Goal: Transaction & Acquisition: Purchase product/service

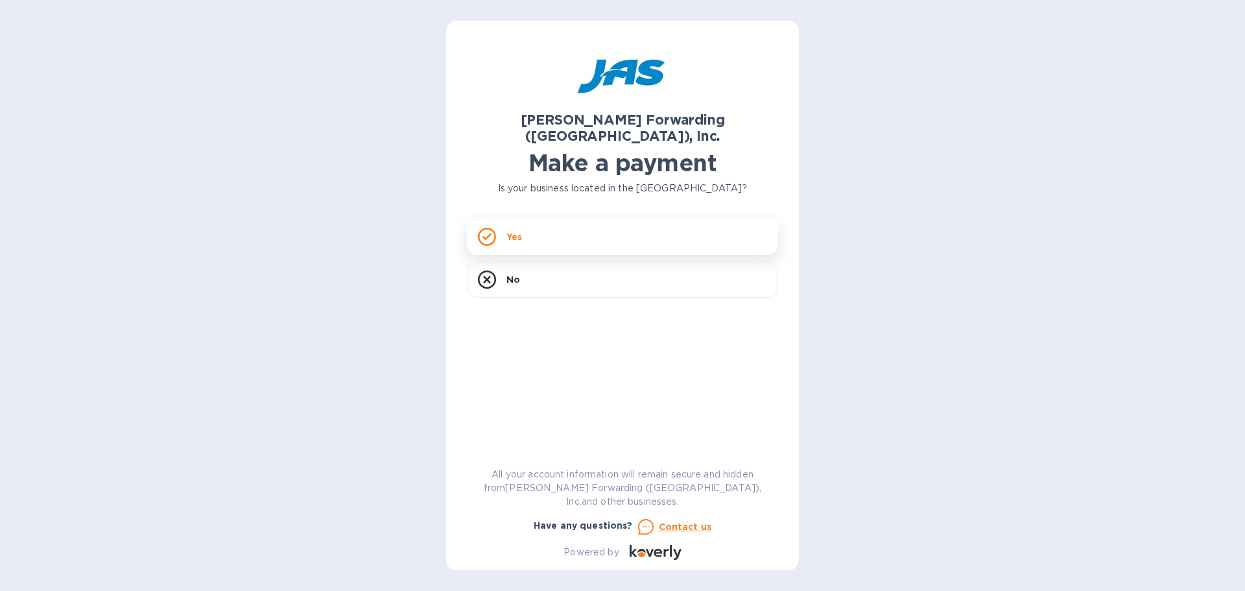
click at [553, 224] on div "Yes" at bounding box center [622, 237] width 311 height 36
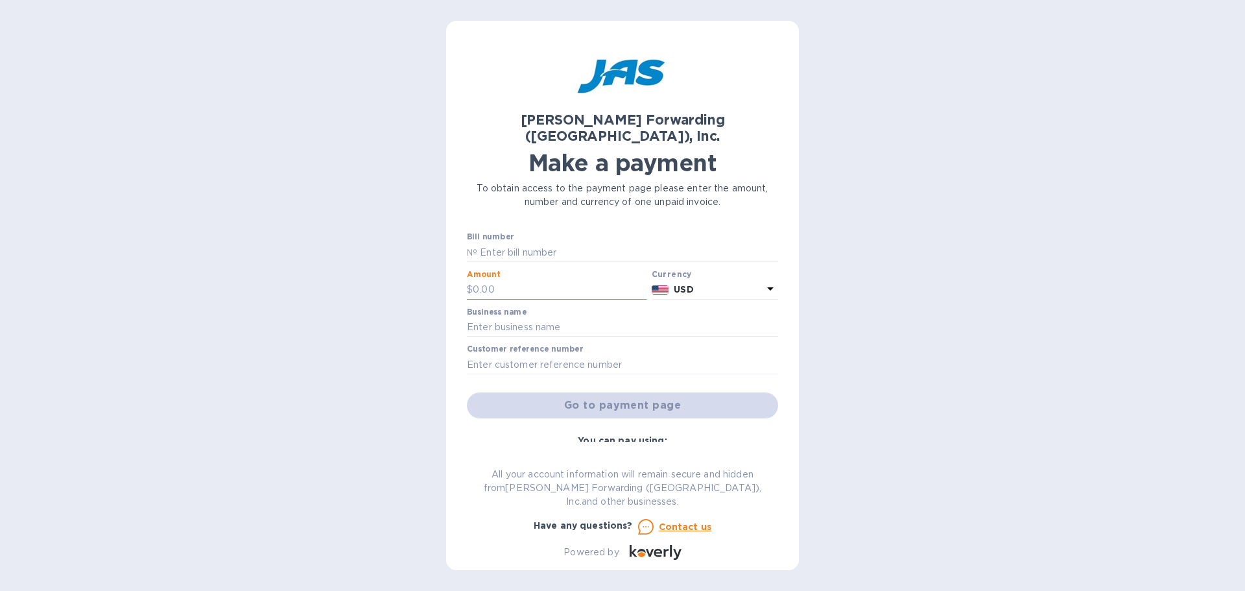
drag, startPoint x: 522, startPoint y: 267, endPoint x: 473, endPoint y: 271, distance: 48.8
click at [473, 280] on input "text" at bounding box center [560, 289] width 174 height 19
type input "19,990.00"
click at [567, 318] on input "text" at bounding box center [622, 327] width 311 height 19
type input "Galerie"
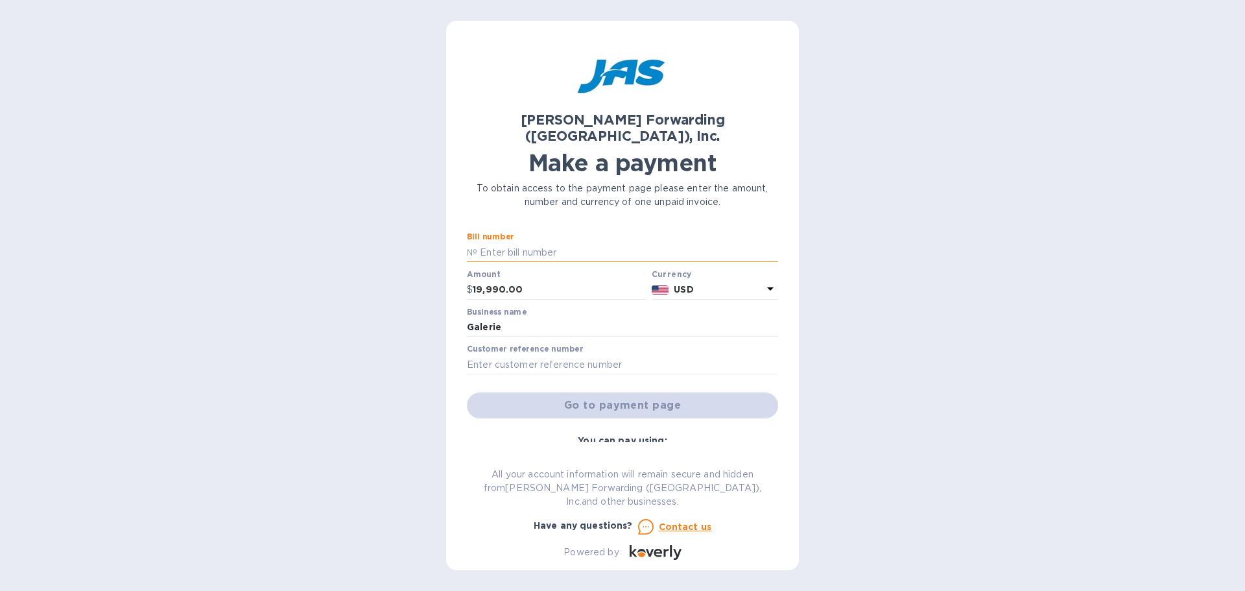
click at [547, 243] on input "text" at bounding box center [627, 252] width 301 height 19
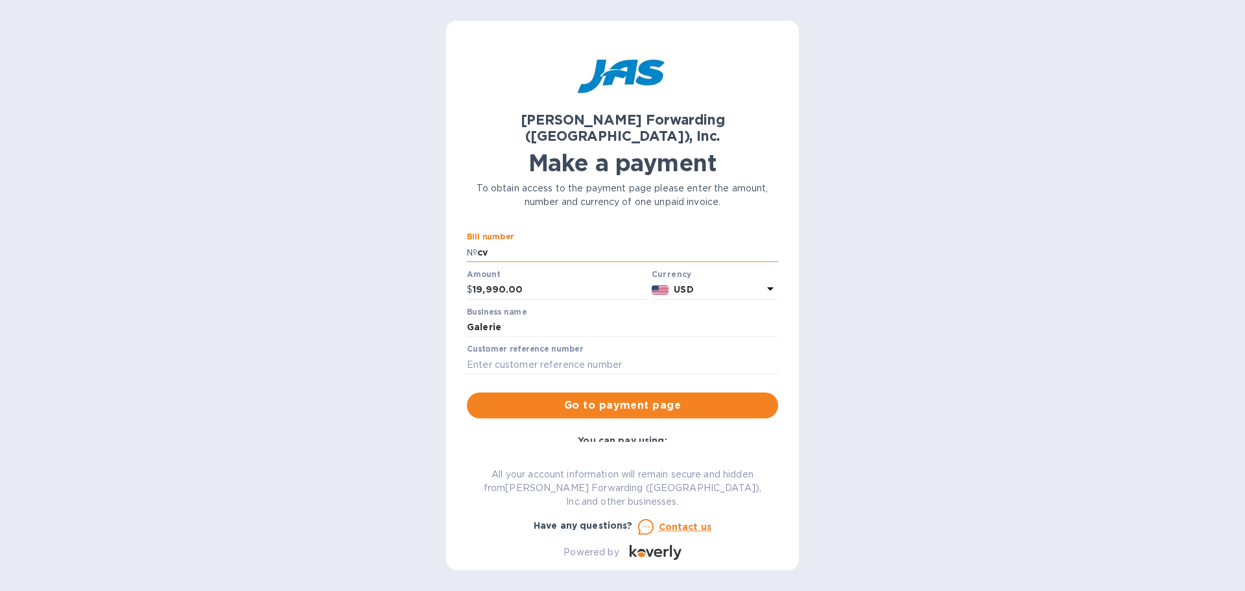
type input "c"
type input "CVG503317614"
click at [609, 397] on span "Go to payment page" at bounding box center [622, 405] width 291 height 16
